Goal: Task Accomplishment & Management: Complete application form

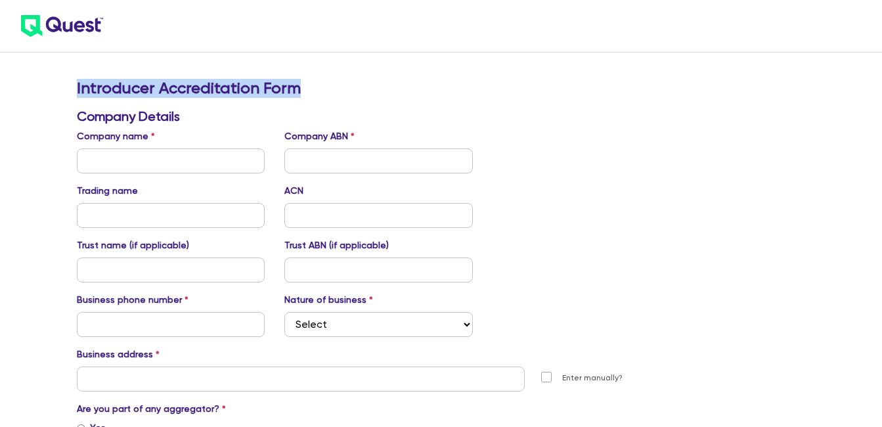
drag, startPoint x: 71, startPoint y: 81, endPoint x: 409, endPoint y: 83, distance: 337.7
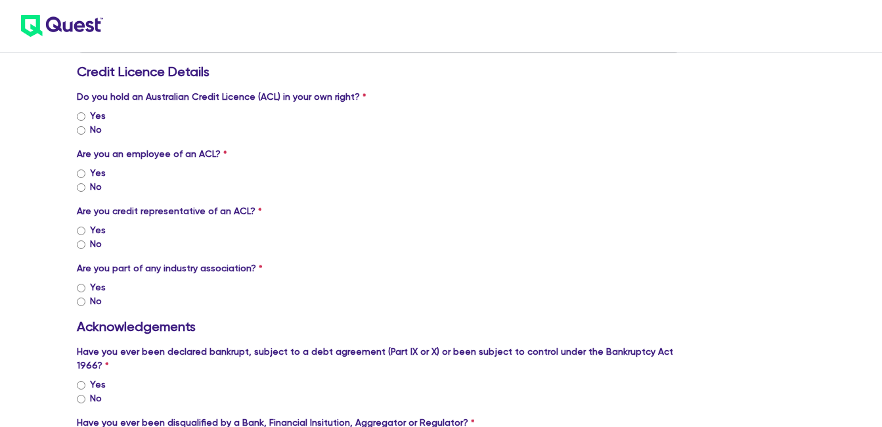
scroll to position [836, 0]
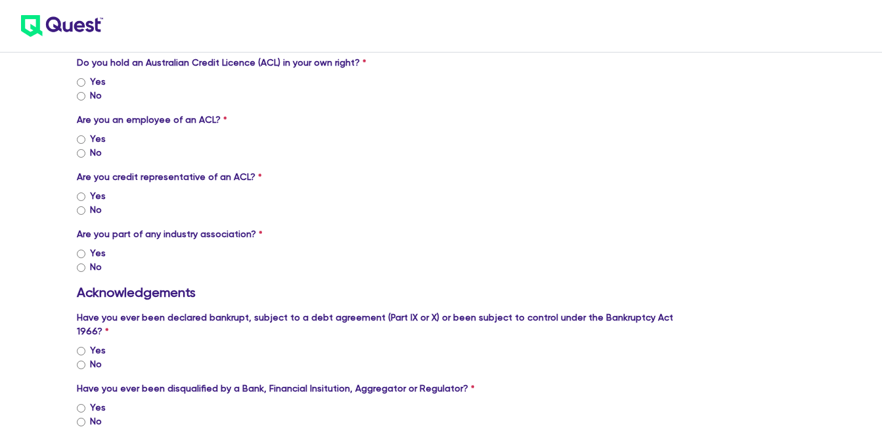
click at [332, 156] on div "No" at bounding box center [379, 153] width 604 height 14
click at [259, 193] on div "Yes" at bounding box center [379, 196] width 604 height 14
click at [246, 194] on div "Yes" at bounding box center [379, 196] width 604 height 14
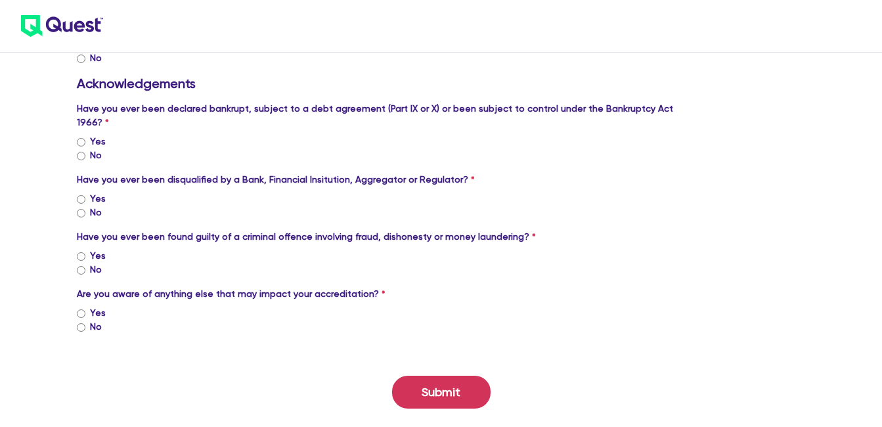
scroll to position [1055, 0]
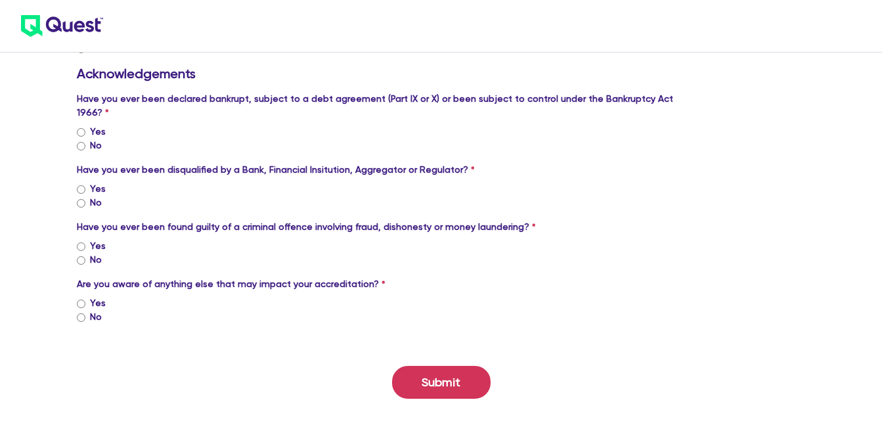
click at [275, 196] on div "No" at bounding box center [379, 203] width 604 height 14
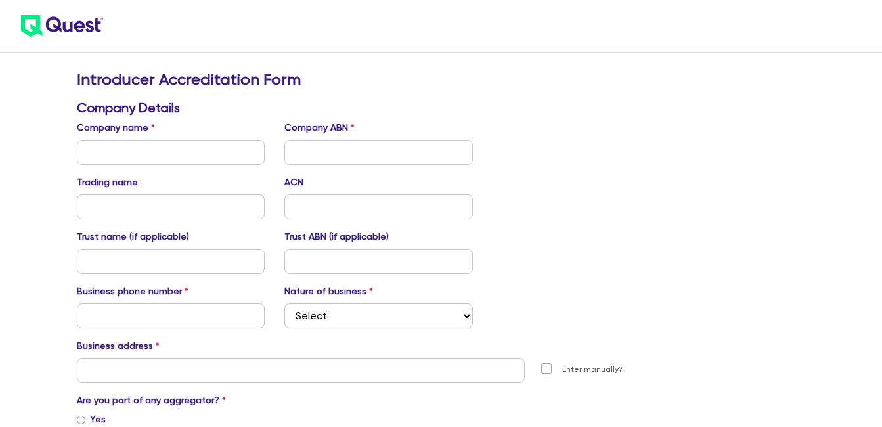
scroll to position [0, 0]
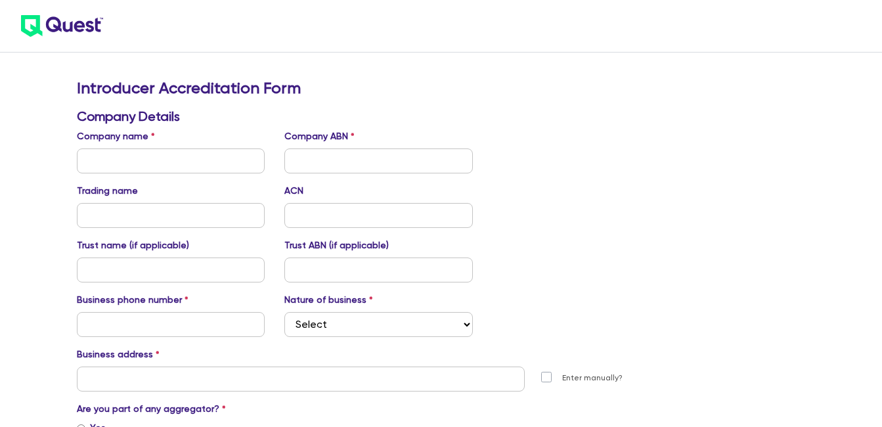
click at [553, 144] on div "Company name Company ABN" at bounding box center [379, 151] width 624 height 44
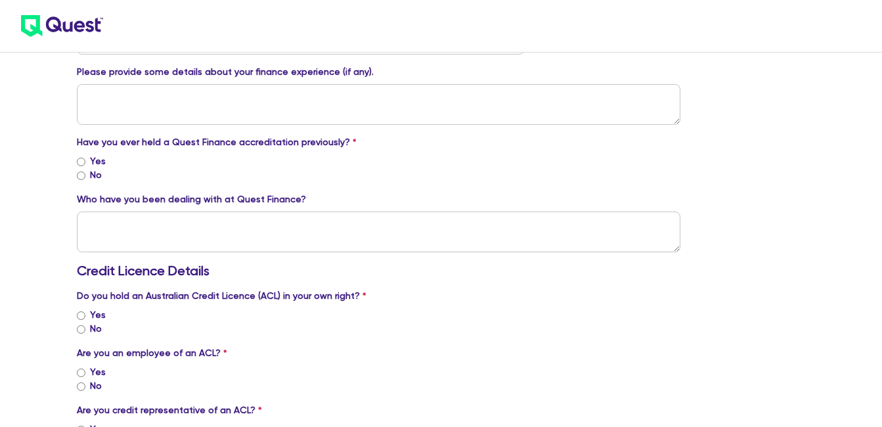
scroll to position [822, 0]
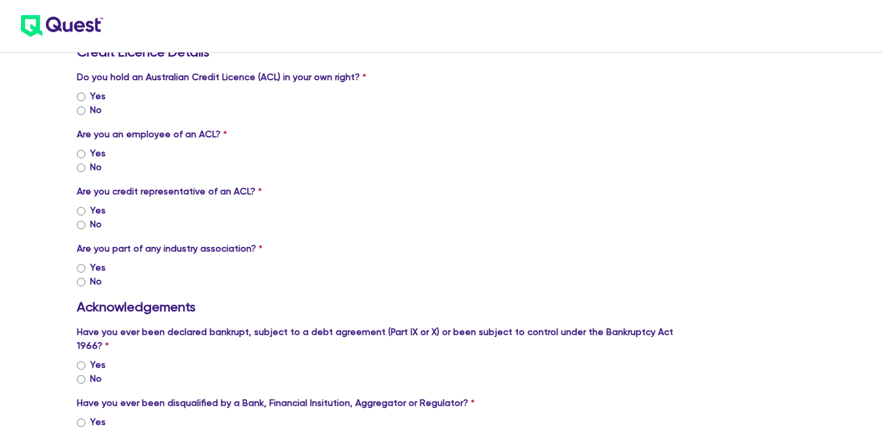
click at [531, 191] on div "Are you credit representative of an ACL? Yes No" at bounding box center [379, 208] width 604 height 47
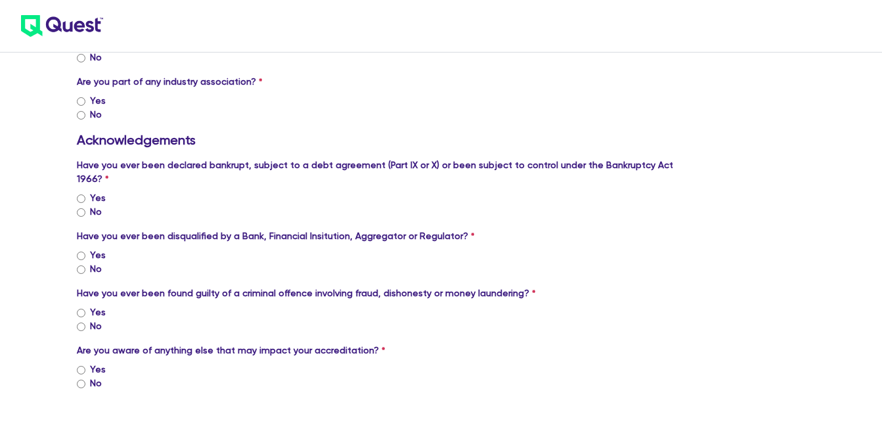
scroll to position [991, 0]
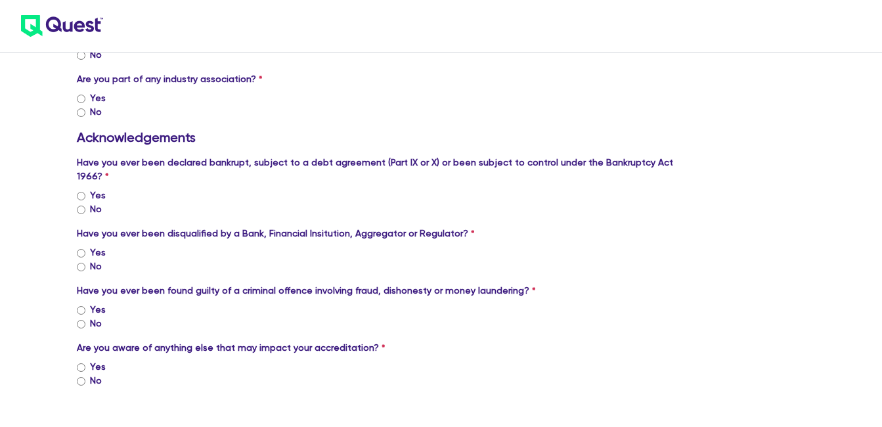
click at [464, 202] on div "No" at bounding box center [379, 209] width 604 height 14
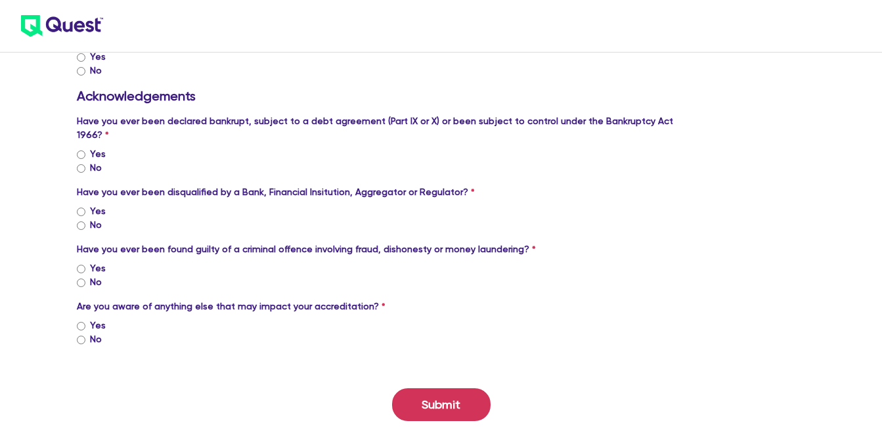
scroll to position [1011, 0]
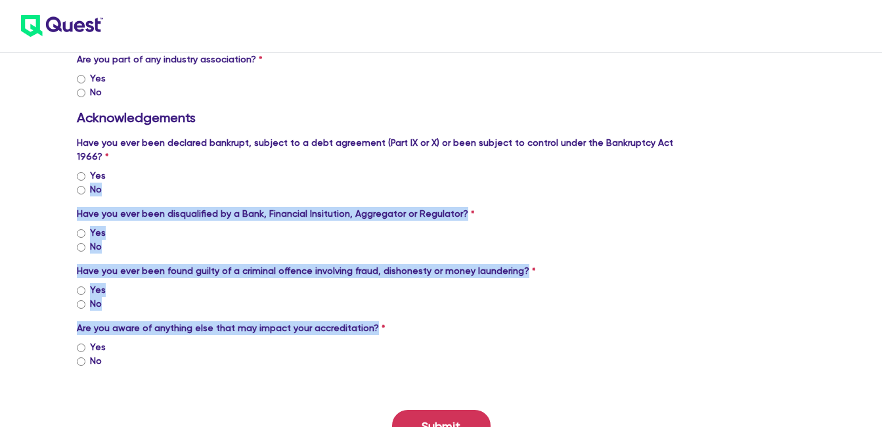
drag, startPoint x: 412, startPoint y: 324, endPoint x: 99, endPoint y: 159, distance: 353.6
click at [662, 226] on div "Yes" at bounding box center [379, 233] width 604 height 14
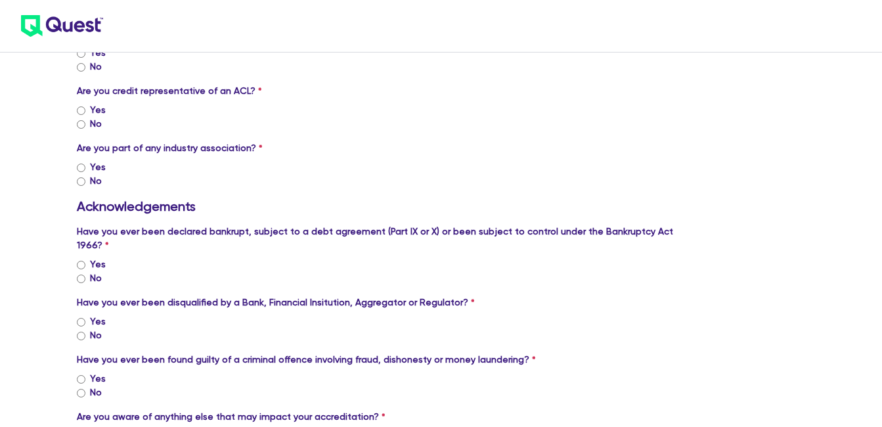
scroll to position [930, 0]
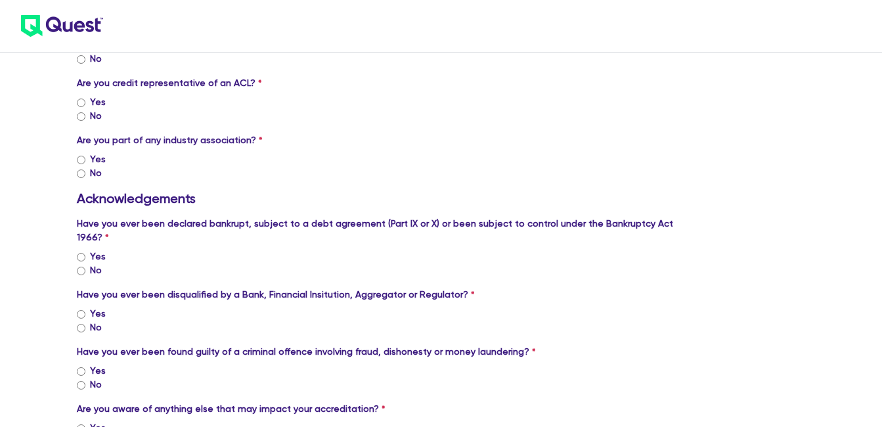
click at [388, 158] on div "Yes" at bounding box center [379, 159] width 604 height 14
click at [376, 141] on div "Are you part of any industry association? Yes No Association name" at bounding box center [379, 156] width 604 height 47
